Goal: Transaction & Acquisition: Download file/media

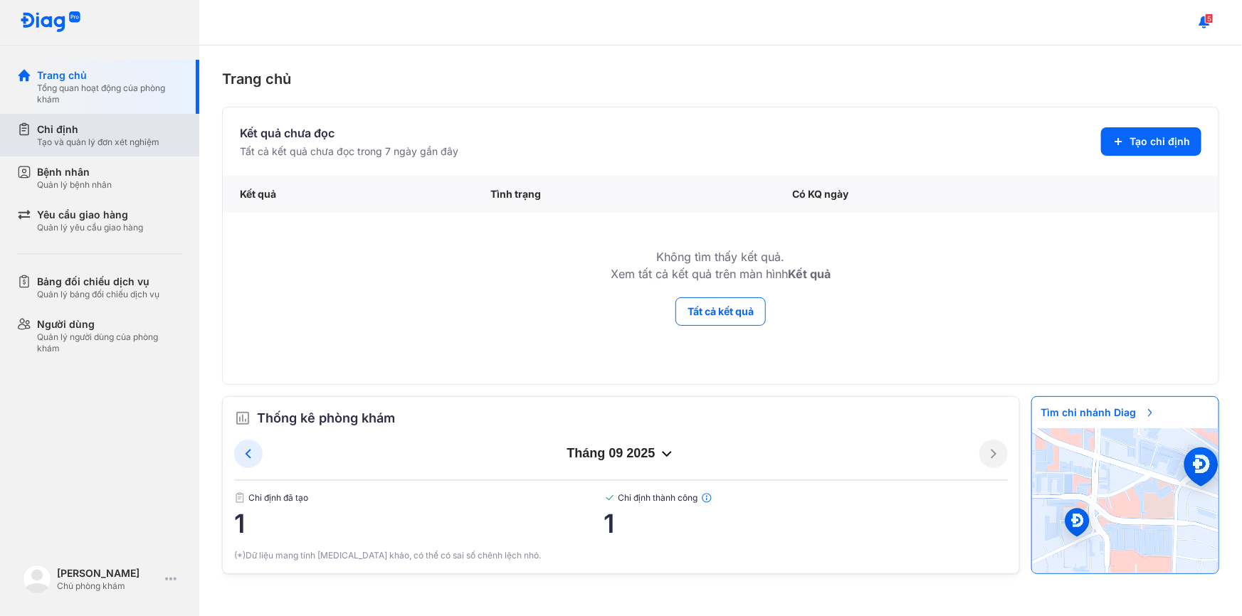
click at [108, 135] on div "Chỉ định" at bounding box center [98, 129] width 122 height 14
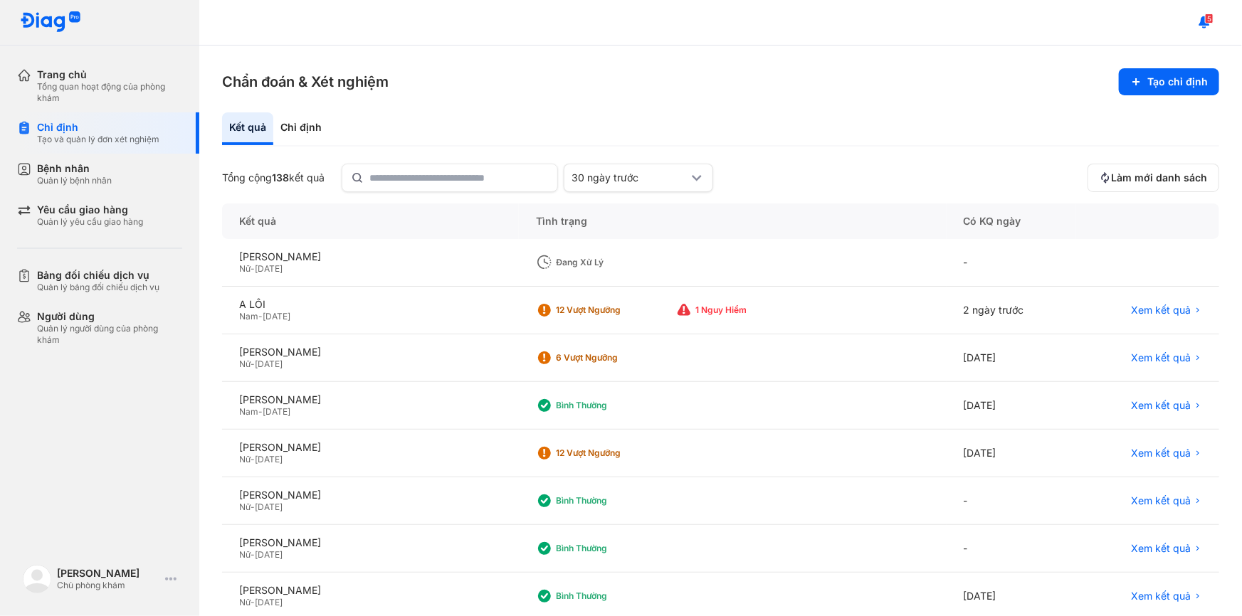
click at [594, 263] on div "Đang xử lý" at bounding box center [613, 262] width 114 height 11
click at [282, 131] on div "Chỉ định" at bounding box center [301, 128] width 56 height 33
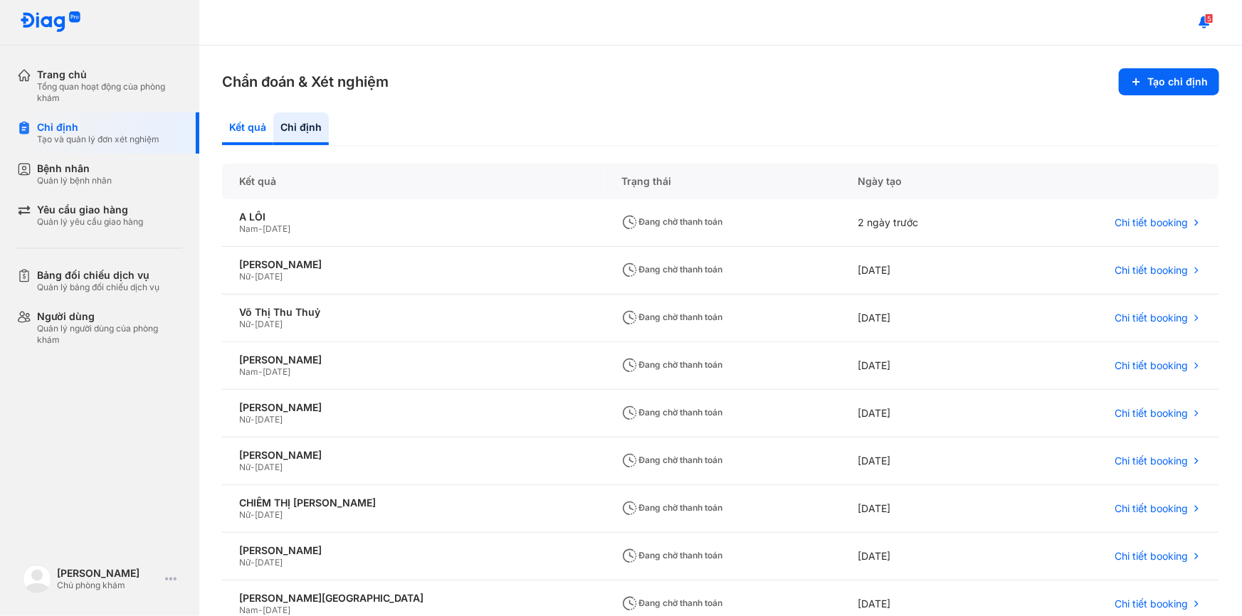
click at [251, 128] on div "Kết quả" at bounding box center [247, 128] width 51 height 33
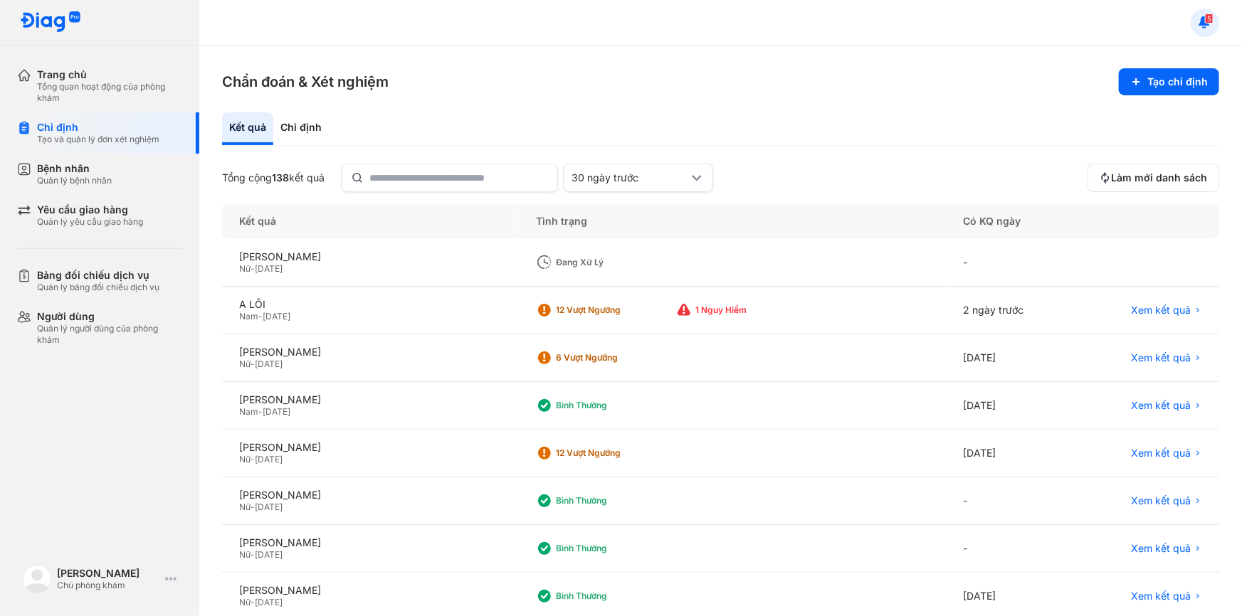
click at [1203, 16] on use at bounding box center [1204, 21] width 11 height 11
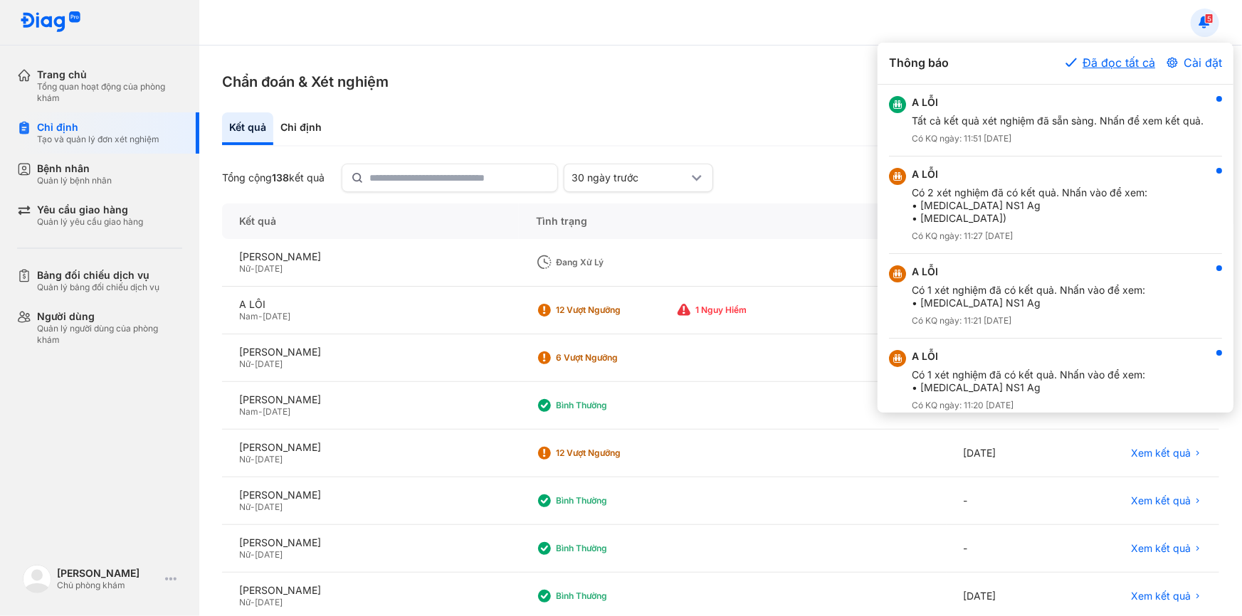
click at [1125, 62] on button "Đã đọc tất cả" at bounding box center [1111, 62] width 90 height 17
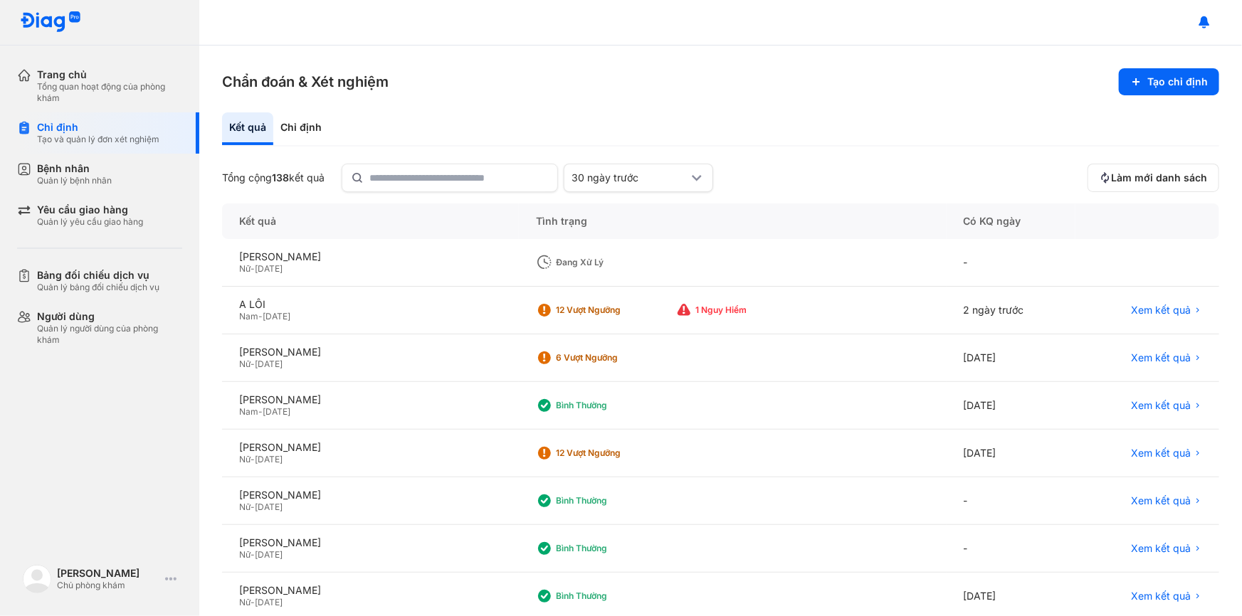
drag, startPoint x: 950, startPoint y: 292, endPoint x: 937, endPoint y: 254, distance: 40.1
click at [945, 279] on div "[PERSON_NAME] Nữ - [DATE] Đang xử lý - A LỖI Nam - [DATE] 12 Vượt ngưỡng 1 Nguy…" at bounding box center [720, 477] width 997 height 477
click at [58, 225] on div "Quản lý yêu cầu giao hàng" at bounding box center [90, 221] width 106 height 11
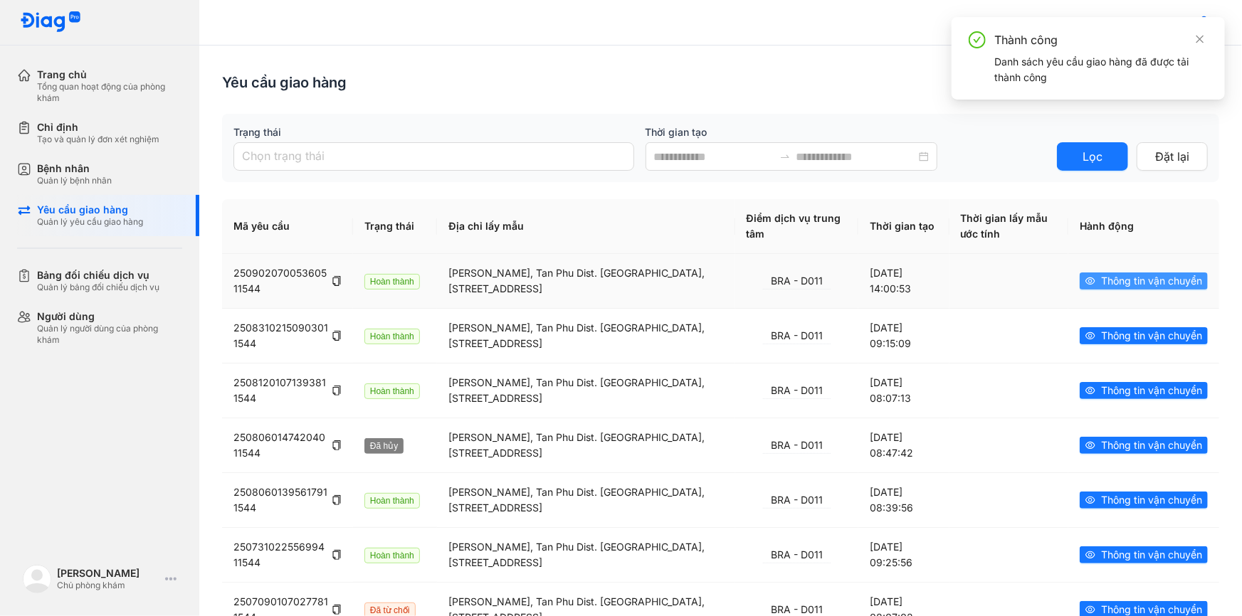
click at [1123, 285] on span "Thông tin vận chuyển" at bounding box center [1151, 281] width 101 height 16
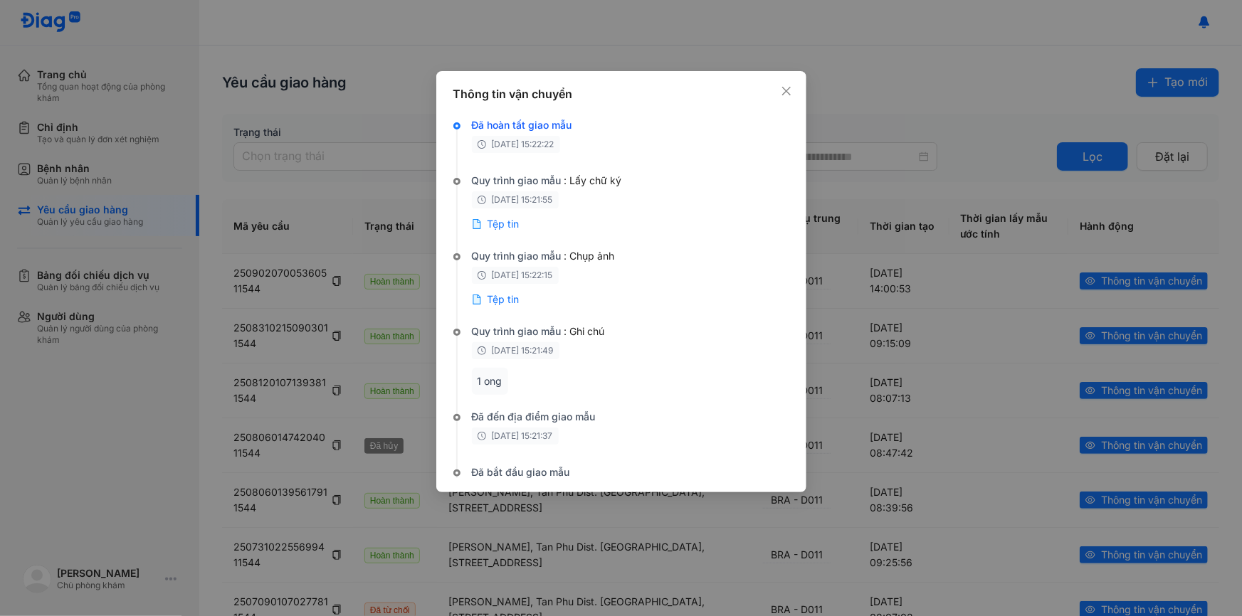
scroll to position [64, 0]
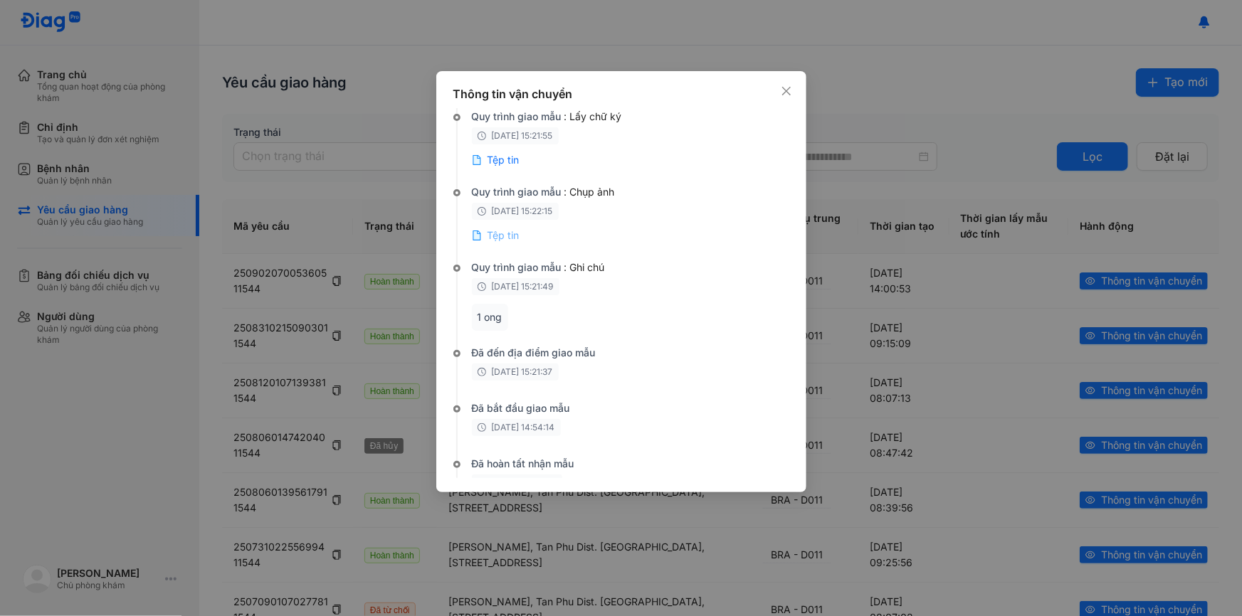
click at [493, 240] on span "Tệp tin" at bounding box center [504, 235] width 32 height 14
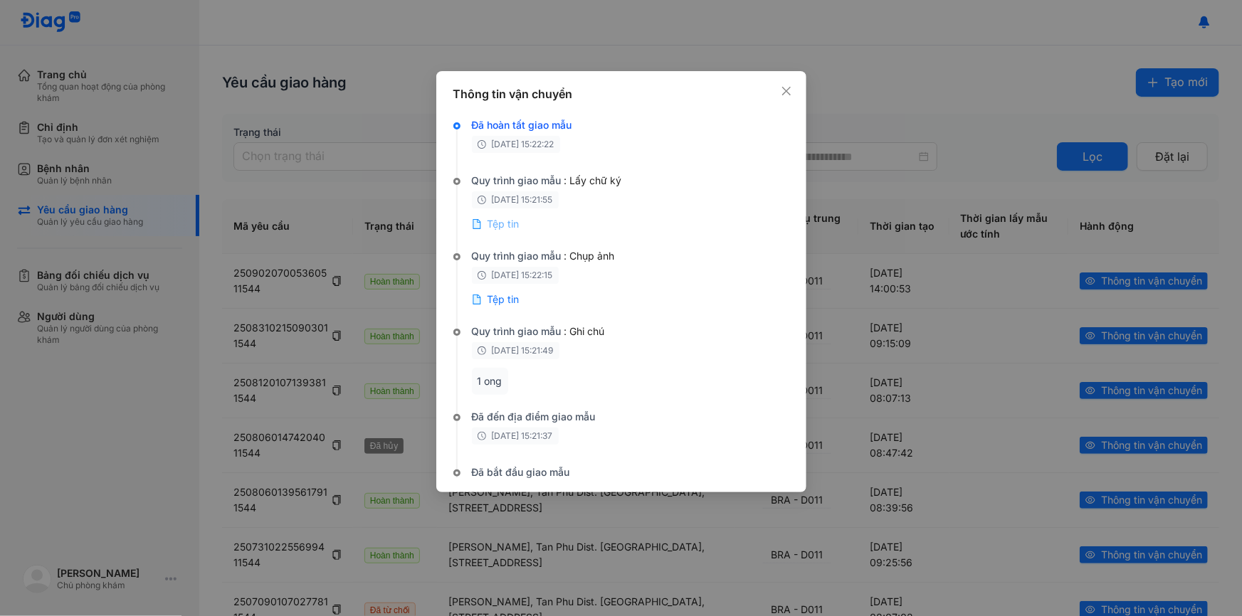
click at [501, 228] on span "Tệp tin" at bounding box center [504, 224] width 32 height 14
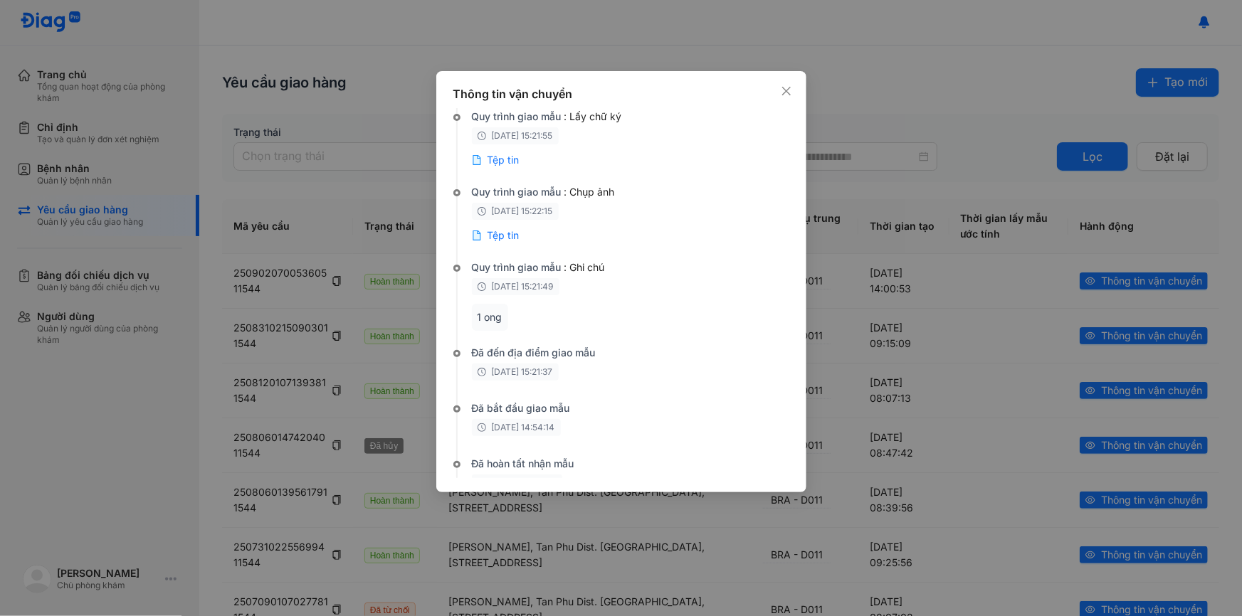
click at [484, 318] on div "1 ong" at bounding box center [490, 317] width 36 height 27
click at [787, 87] on icon "close" at bounding box center [786, 90] width 11 height 11
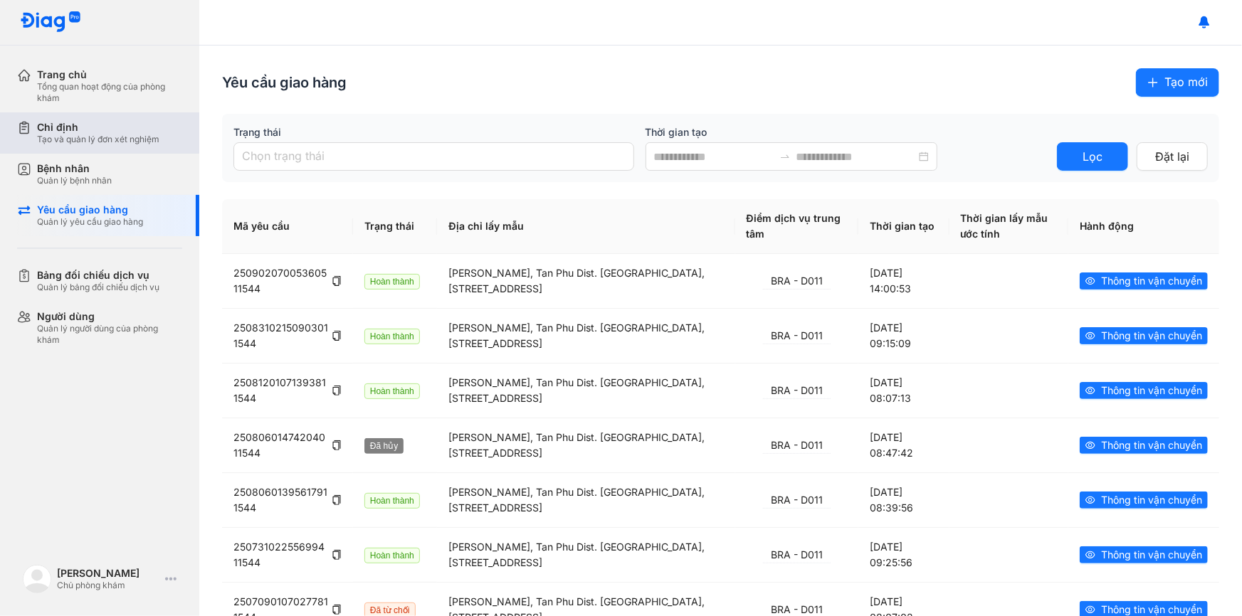
click at [63, 142] on div "Tạo và quản lý đơn xét nghiệm" at bounding box center [98, 139] width 122 height 11
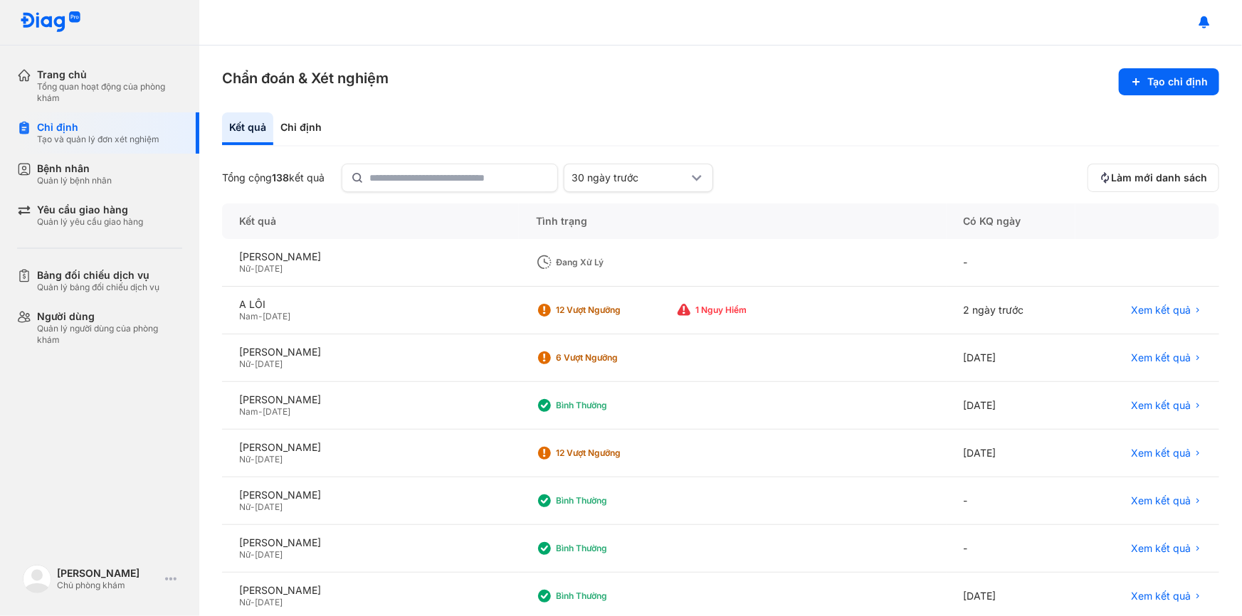
click at [530, 273] on div "Đang xử lý" at bounding box center [732, 263] width 427 height 48
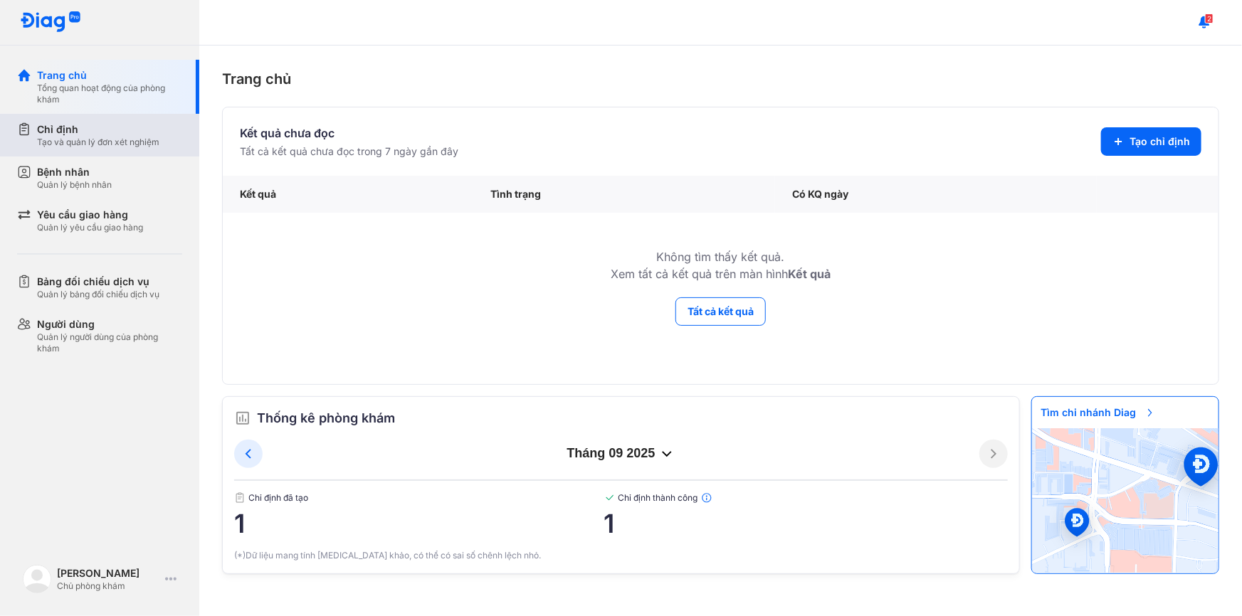
click at [117, 144] on div "Tạo và quản lý đơn xét nghiệm" at bounding box center [98, 142] width 122 height 11
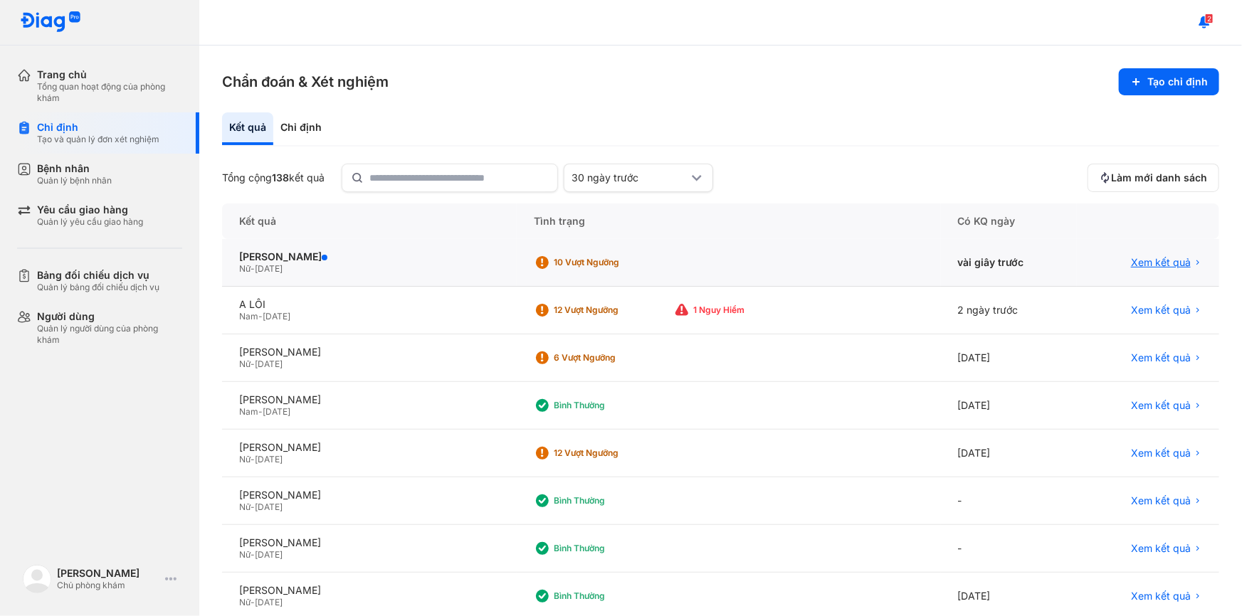
click at [1140, 256] on span "Xem kết quả" at bounding box center [1161, 262] width 60 height 13
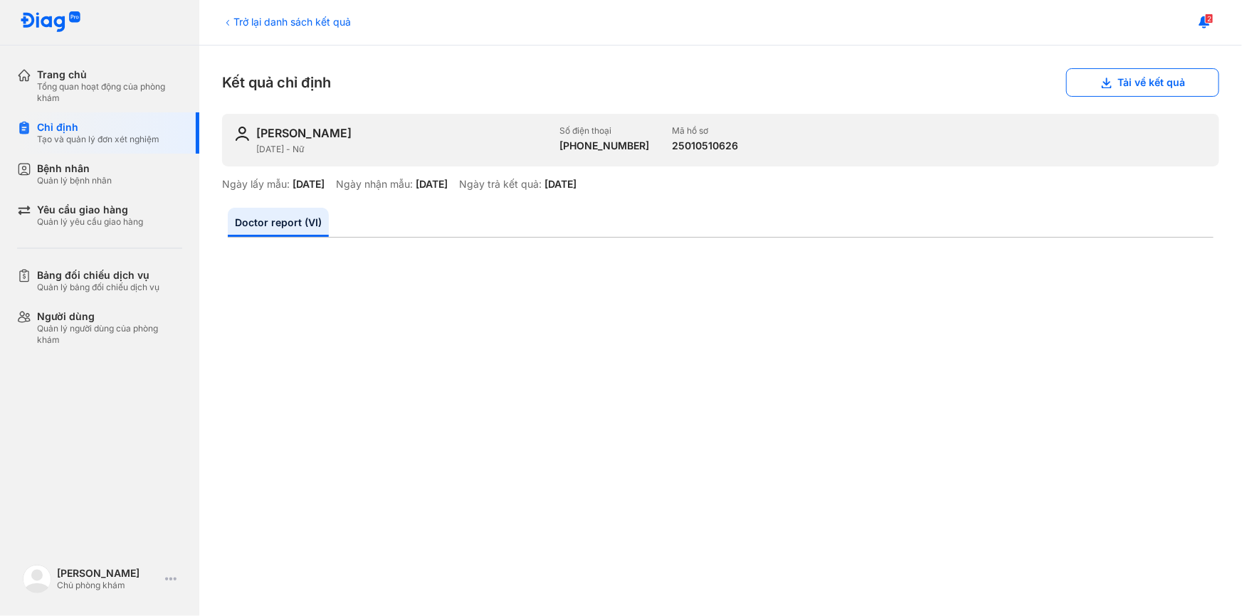
click at [1110, 84] on button "Tải về kết quả" at bounding box center [1142, 82] width 153 height 28
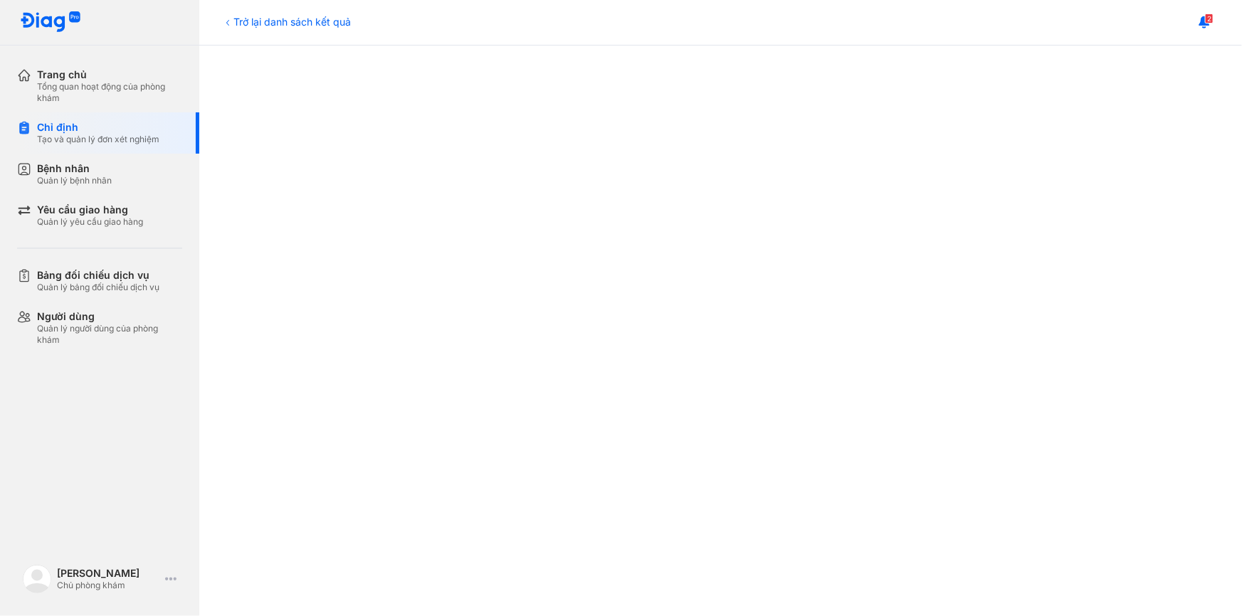
scroll to position [388, 0]
